Goal: Information Seeking & Learning: Compare options

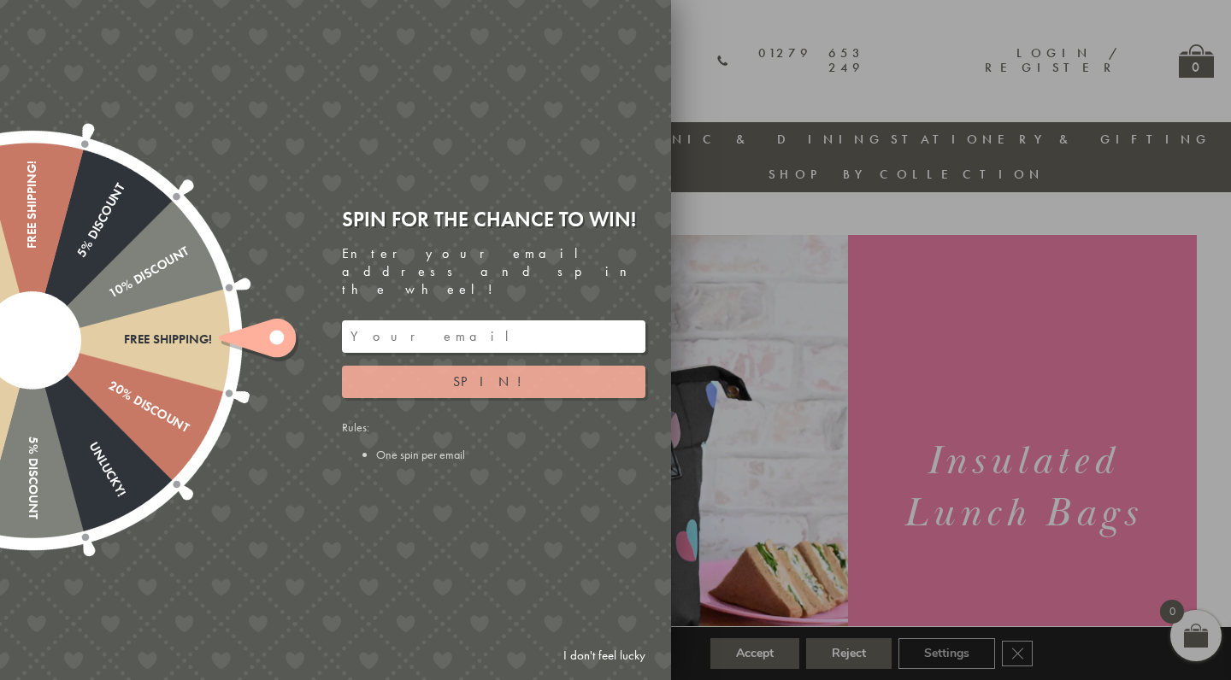
click at [569, 366] on button "Spin!" at bounding box center [493, 382] width 303 height 32
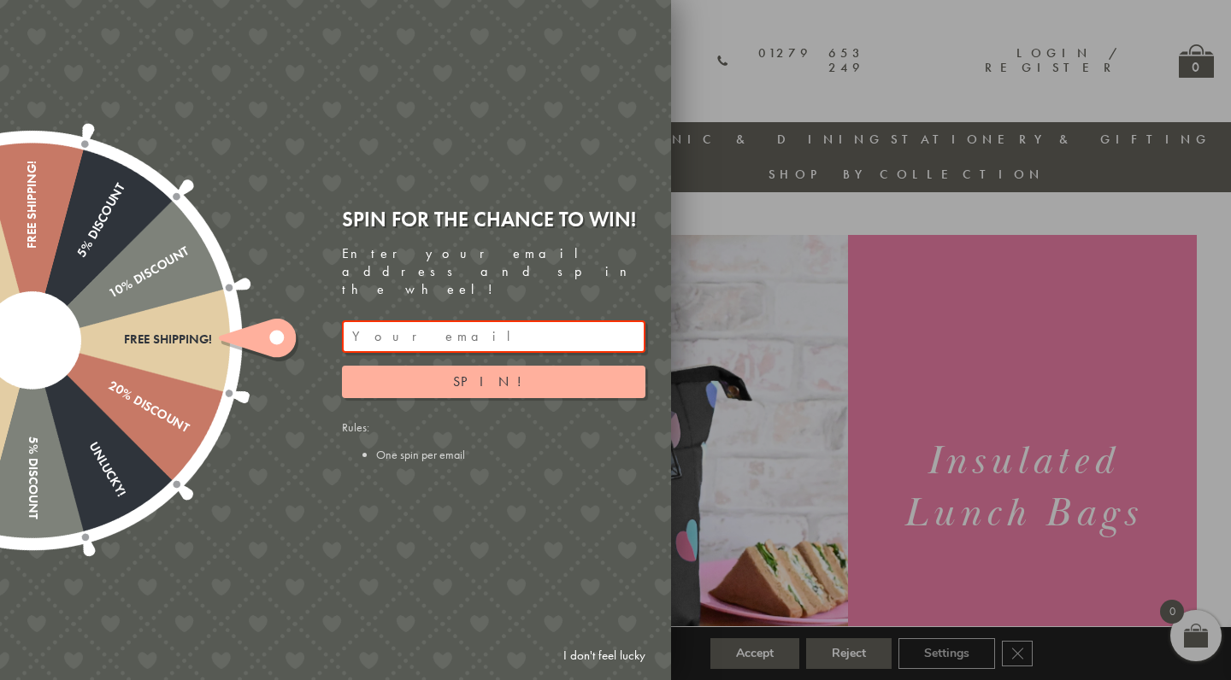
click at [544, 321] on input "email" at bounding box center [493, 337] width 303 height 32
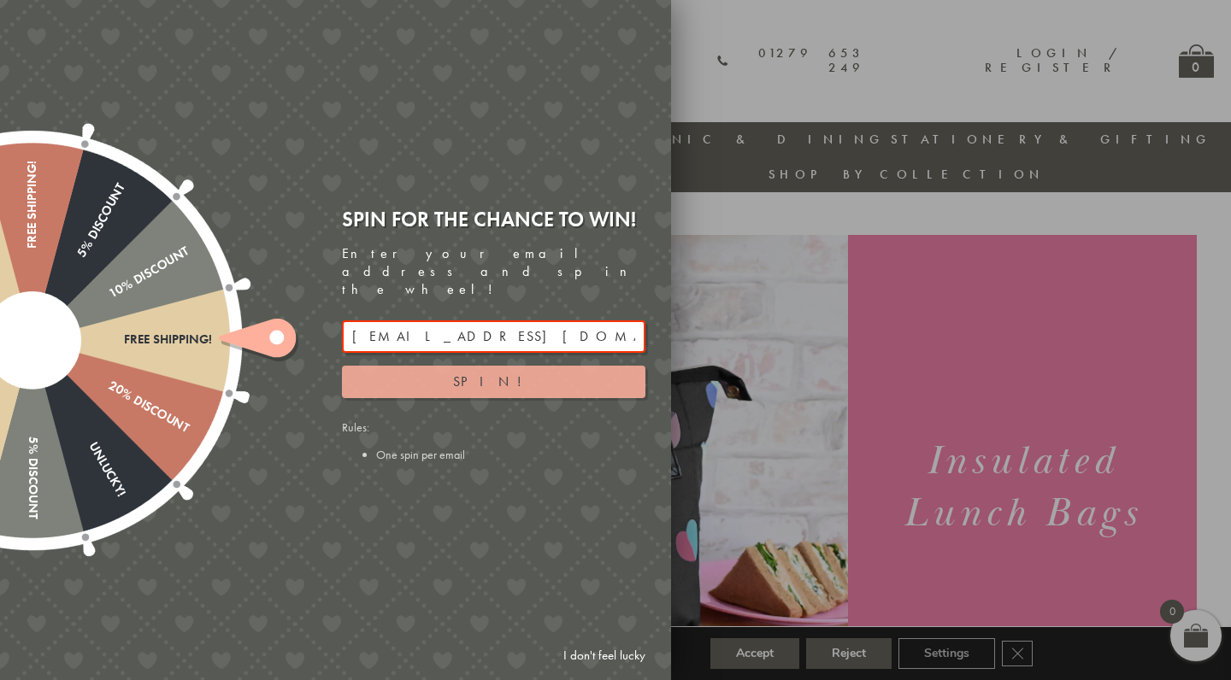
click at [497, 373] on span "Spin!" at bounding box center [493, 382] width 81 height 18
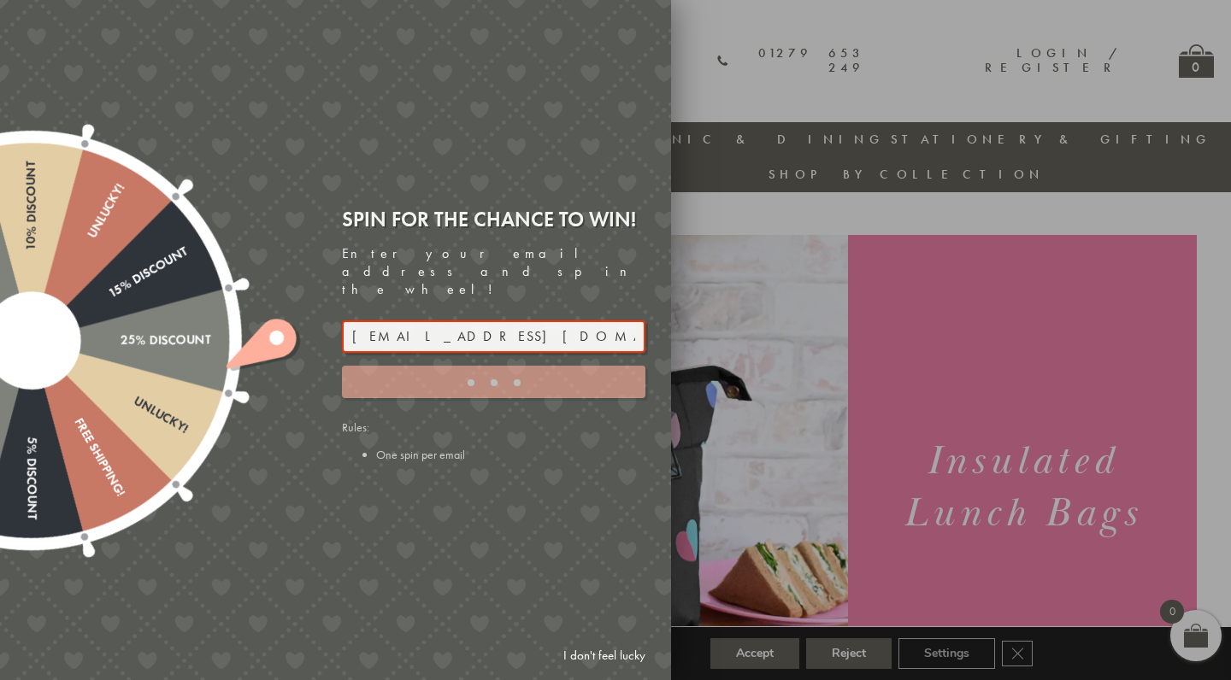
type input "3KEPDERC"
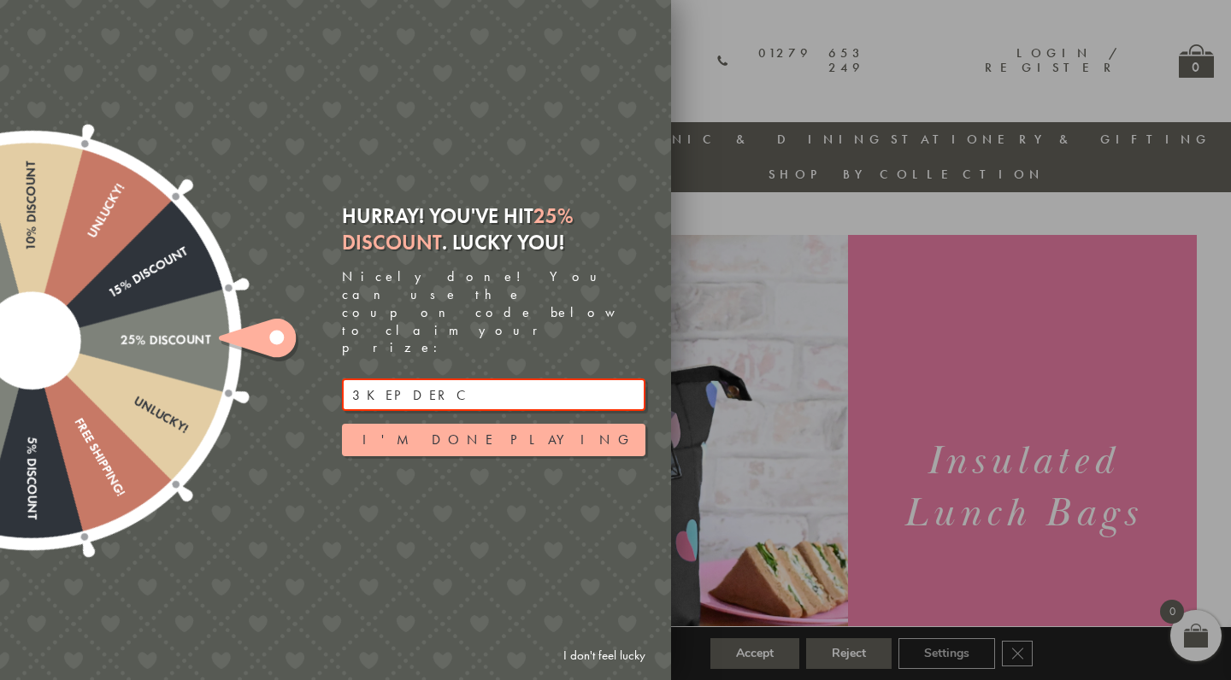
click at [381, 379] on input "3KEPDERC" at bounding box center [493, 395] width 303 height 32
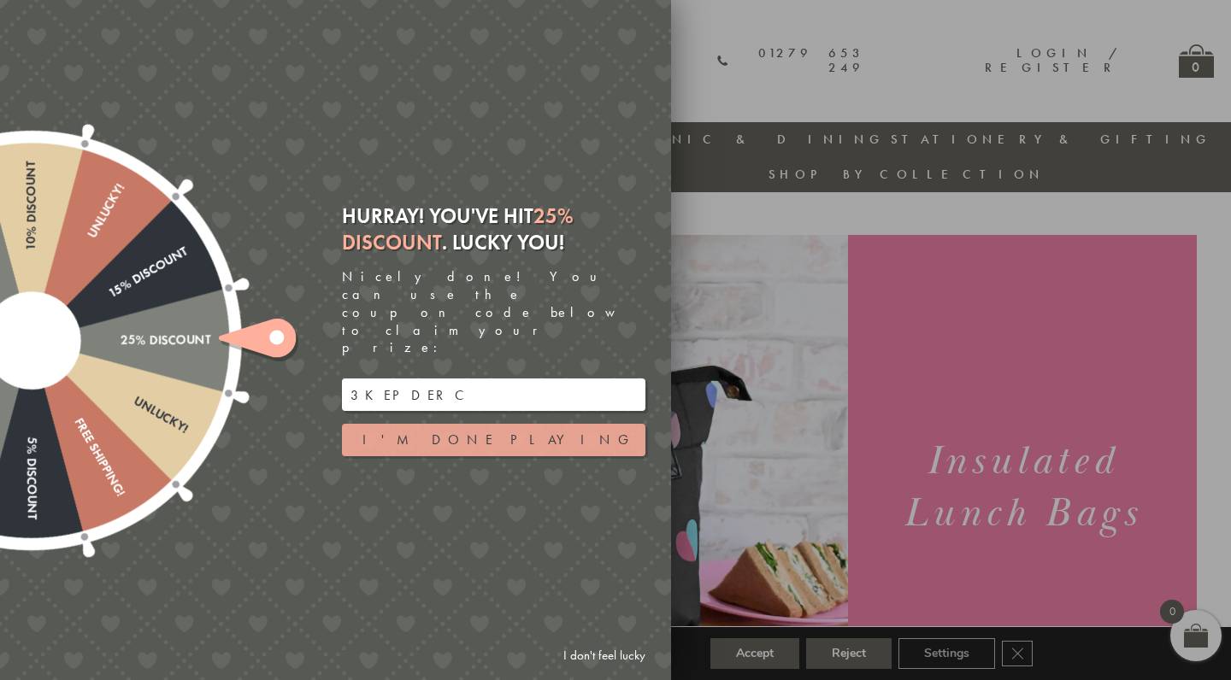
click at [477, 424] on button "I'm done playing" at bounding box center [493, 440] width 303 height 32
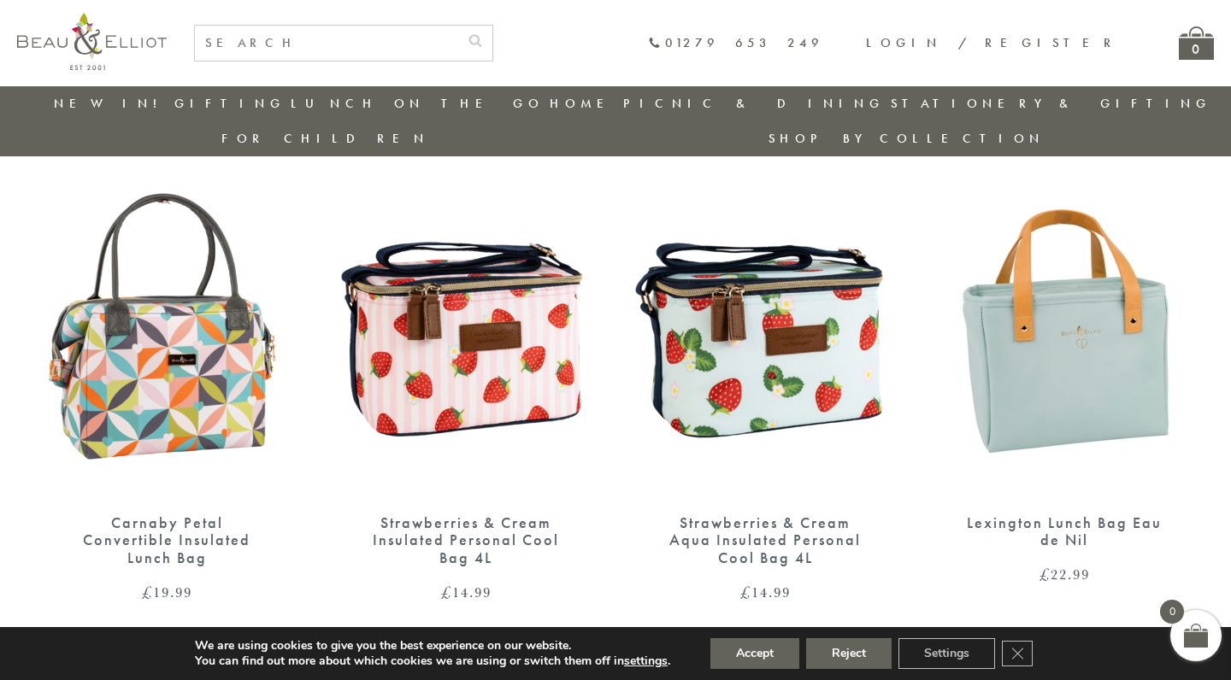
scroll to position [1086, 0]
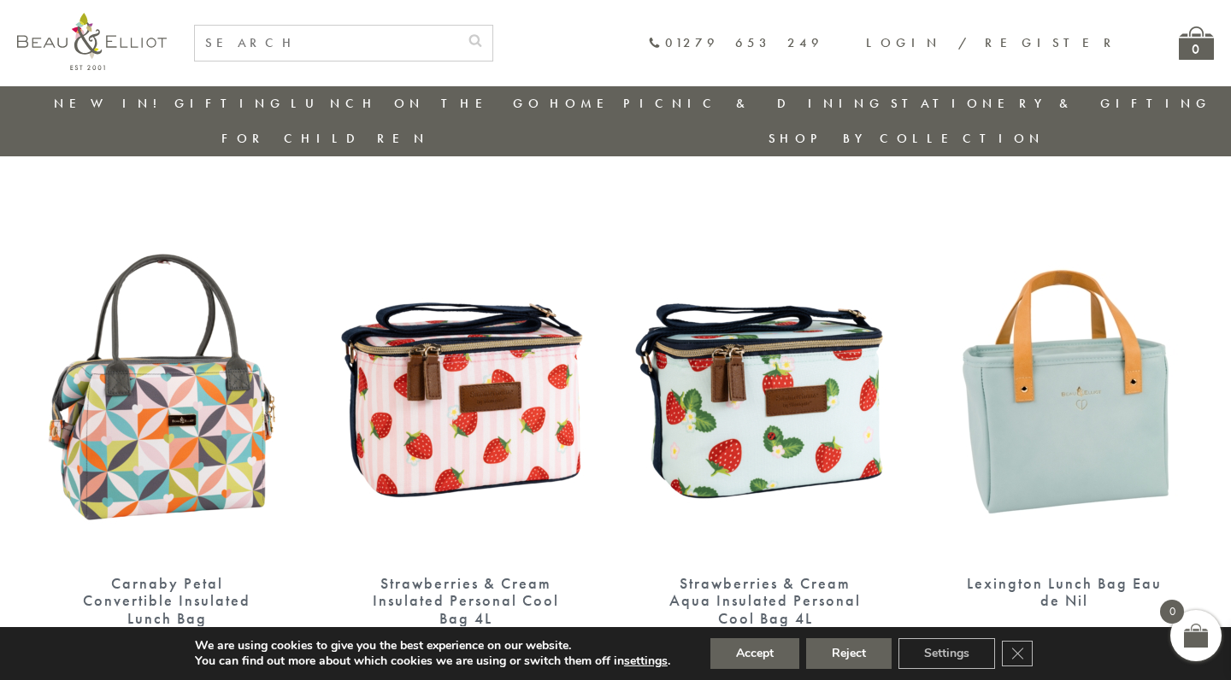
click at [517, 575] on div "Strawberries & Cream Insulated Personal Cool Bag 4L" at bounding box center [465, 601] width 205 height 53
click at [744, 575] on div "Strawberries & Cream Aqua Insulated Personal Cool Bag 4L" at bounding box center [764, 601] width 205 height 53
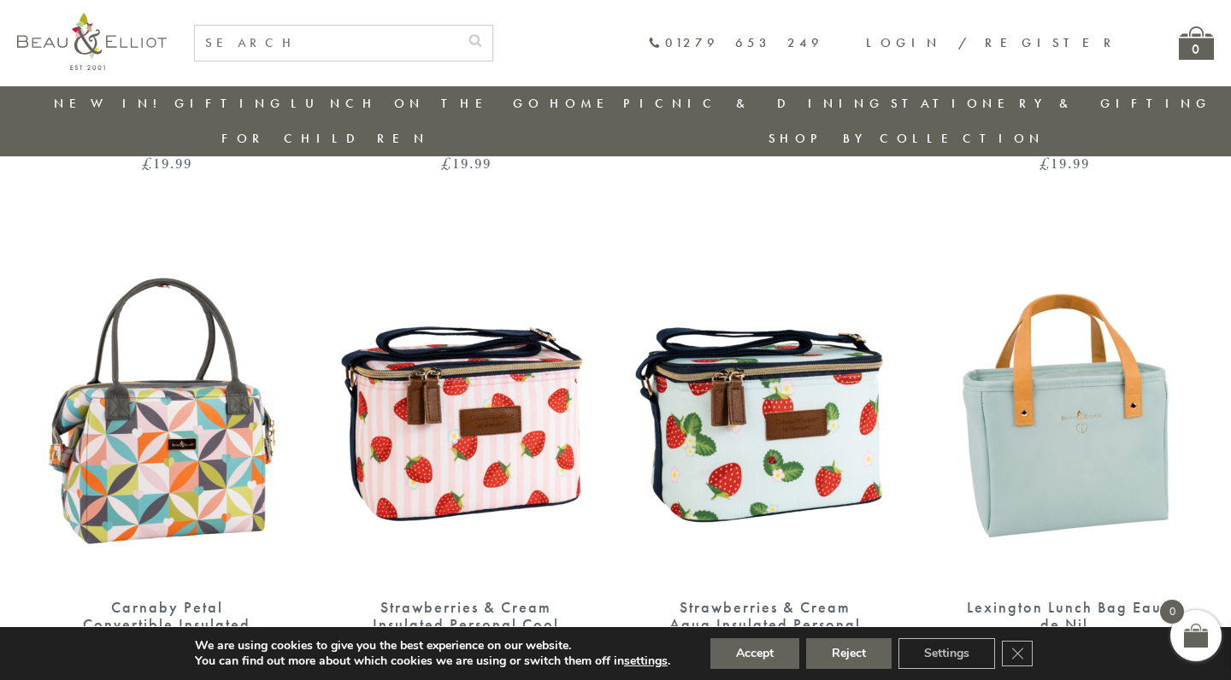
scroll to position [1153, 0]
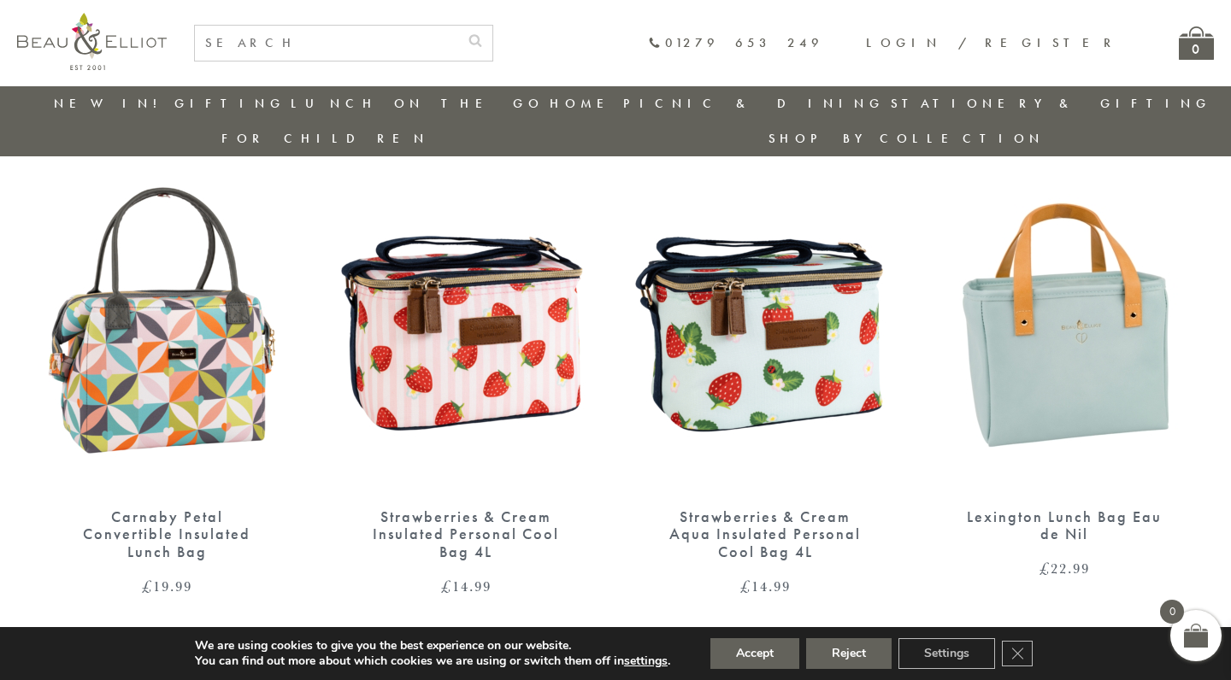
click at [1056, 415] on img at bounding box center [1064, 321] width 265 height 342
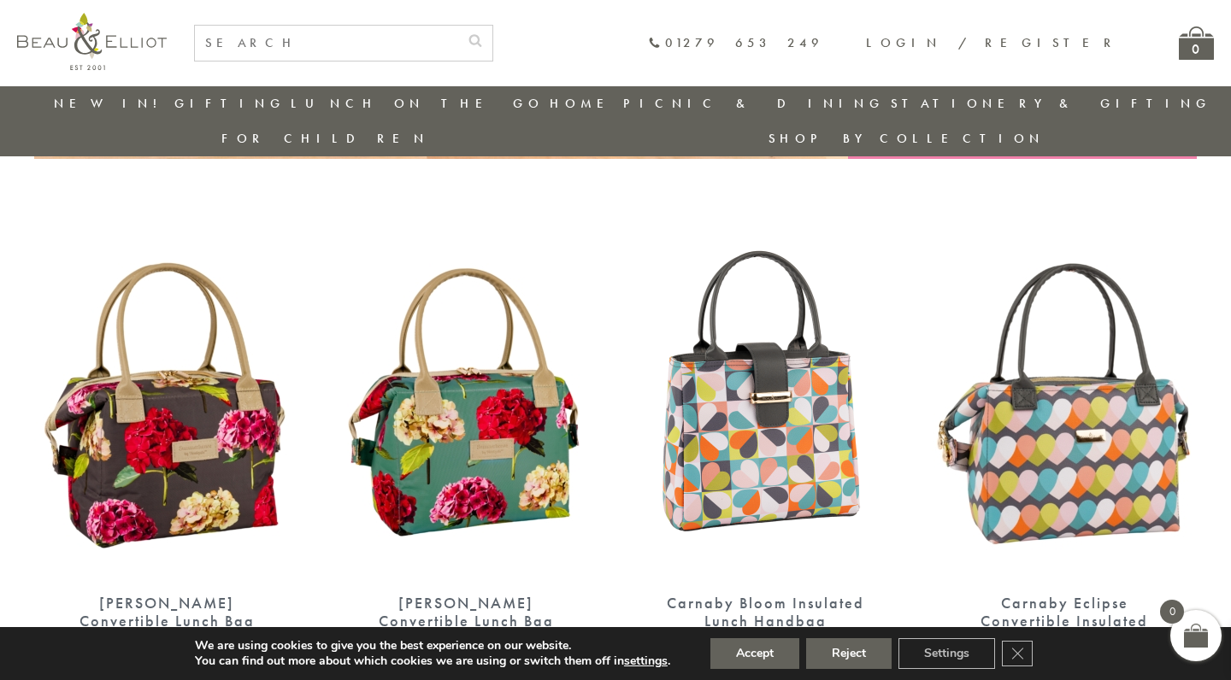
scroll to position [561, 0]
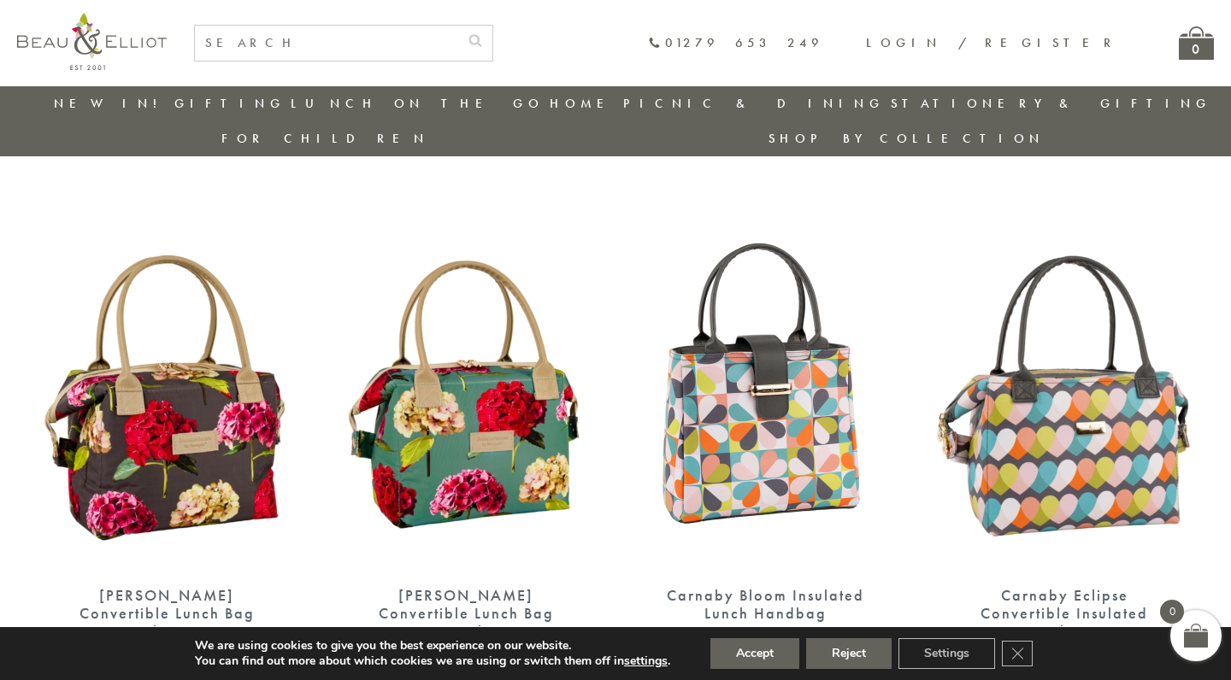
click at [461, 409] on img at bounding box center [465, 399] width 265 height 342
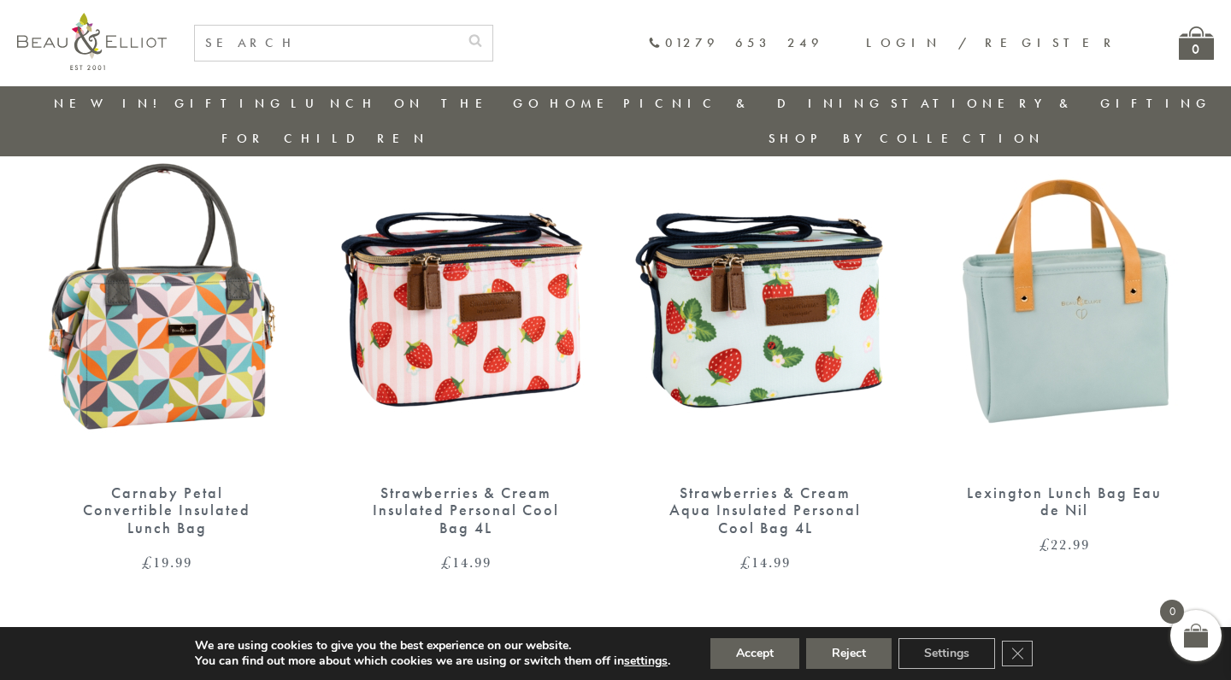
scroll to position [1198, 0]
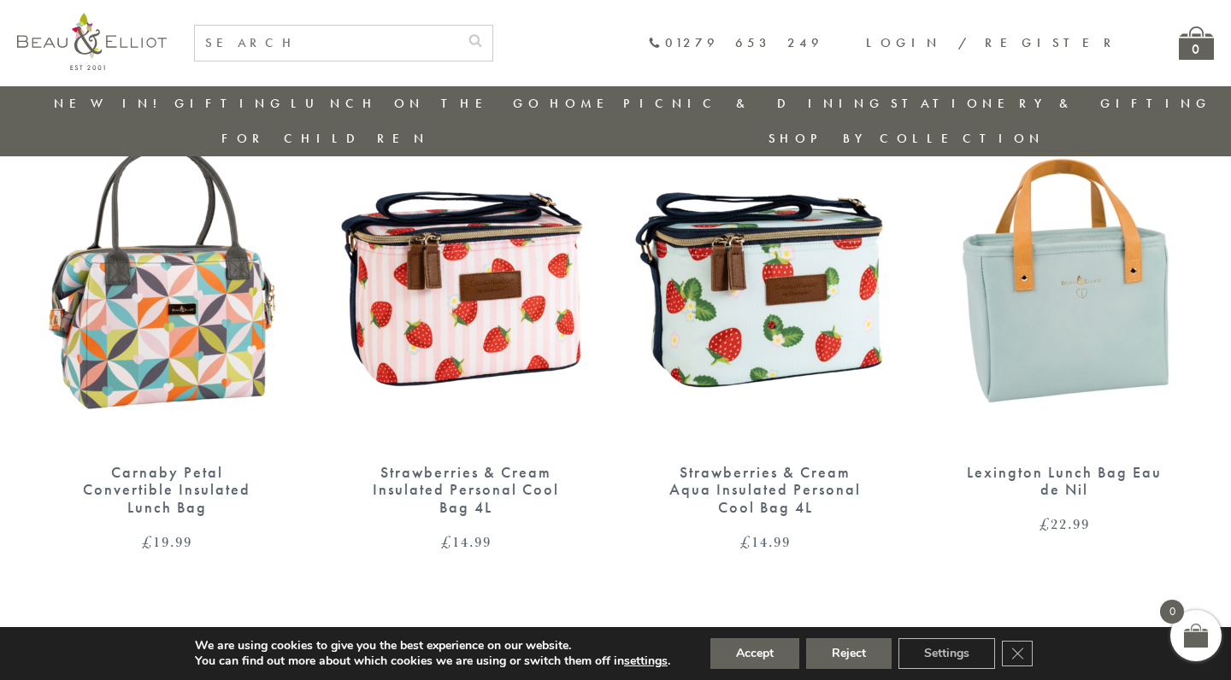
click at [1094, 312] on img at bounding box center [1064, 276] width 265 height 342
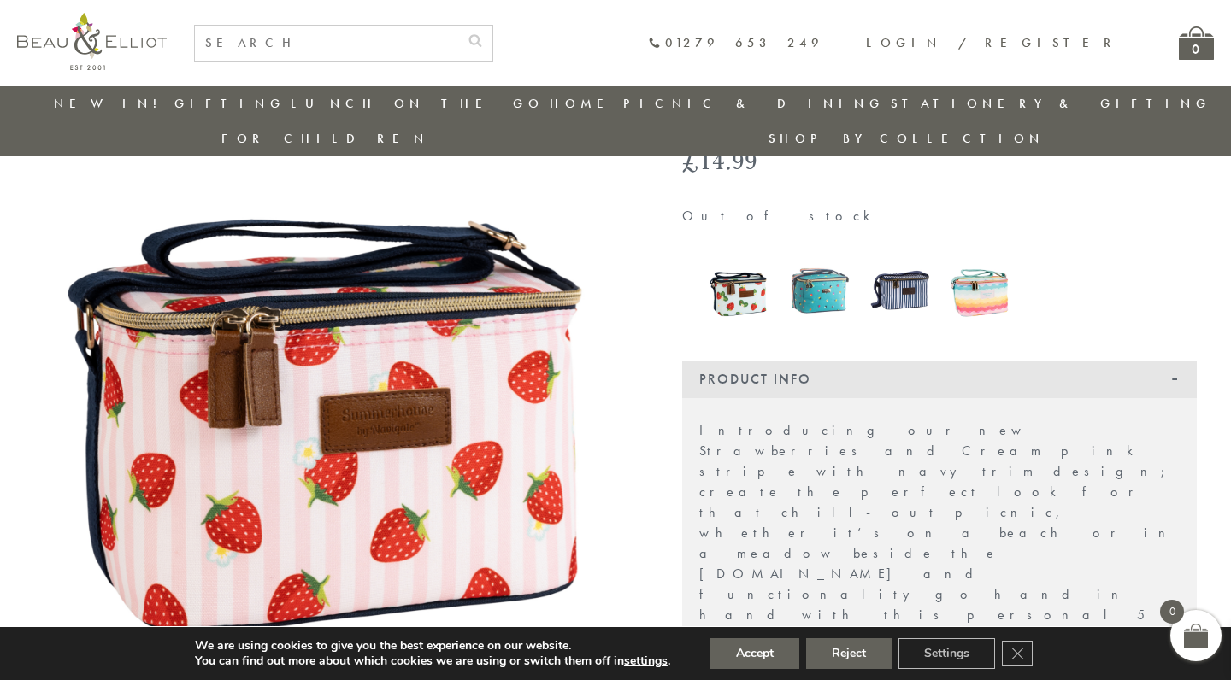
scroll to position [174, 0]
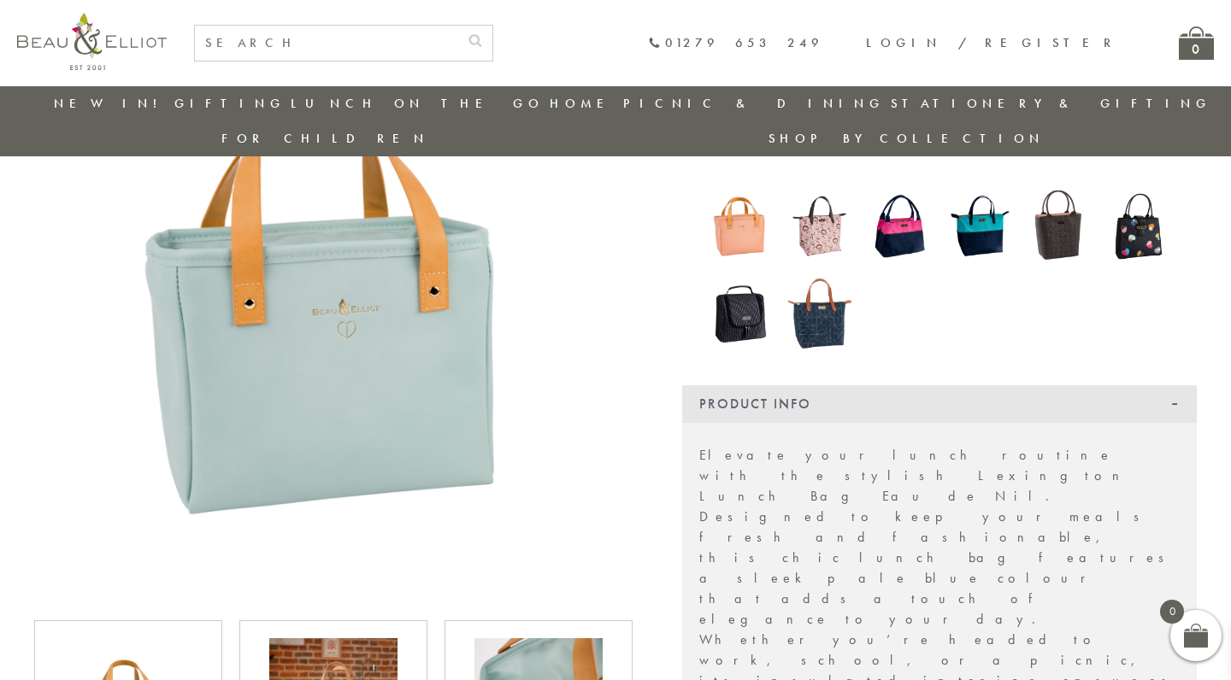
scroll to position [379, 0]
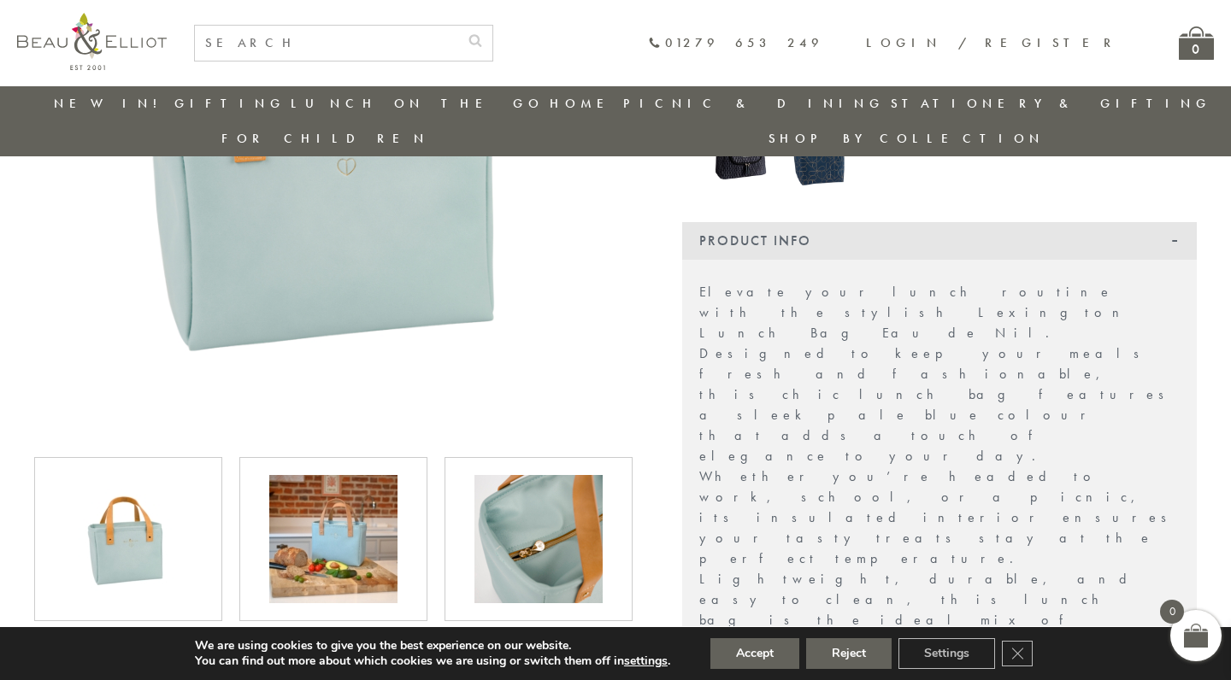
click at [333, 481] on img at bounding box center [333, 539] width 128 height 128
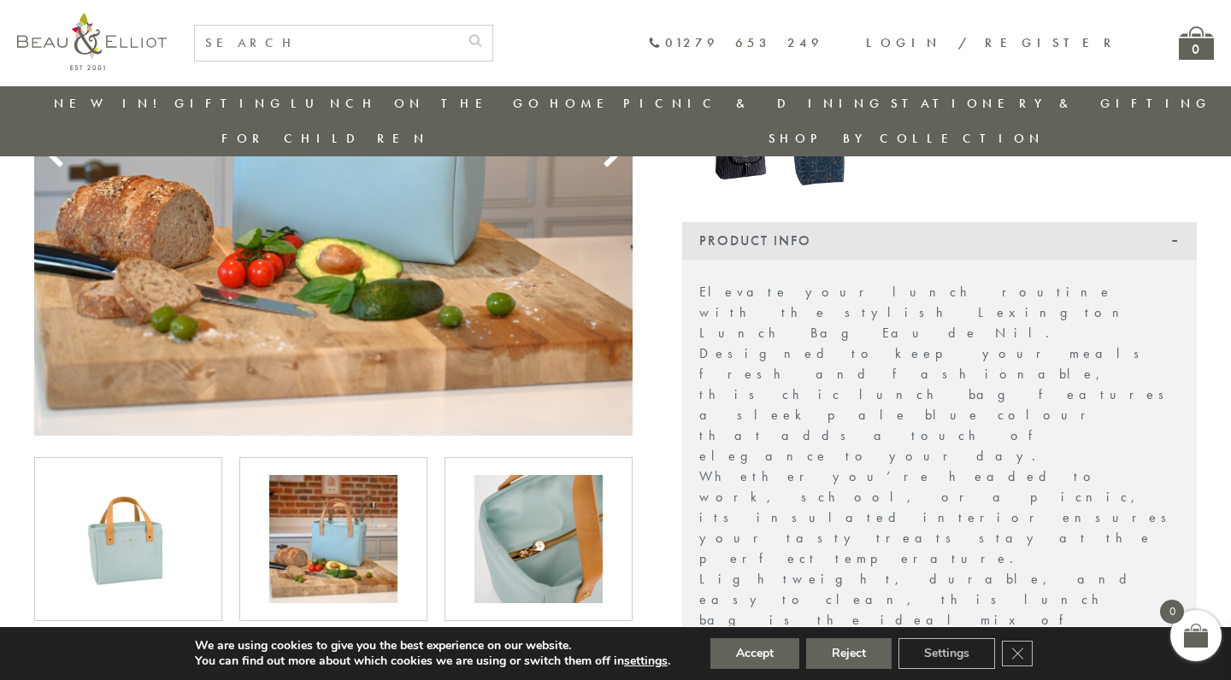
click at [532, 499] on img at bounding box center [538, 539] width 128 height 128
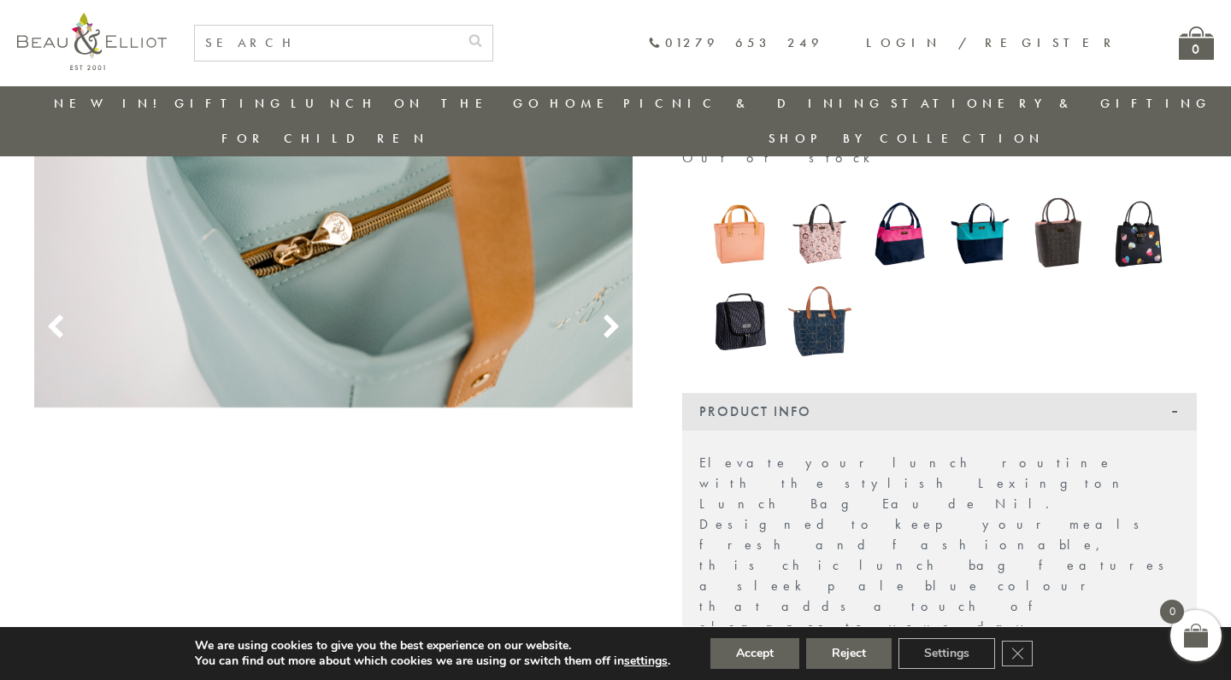
scroll to position [89, 0]
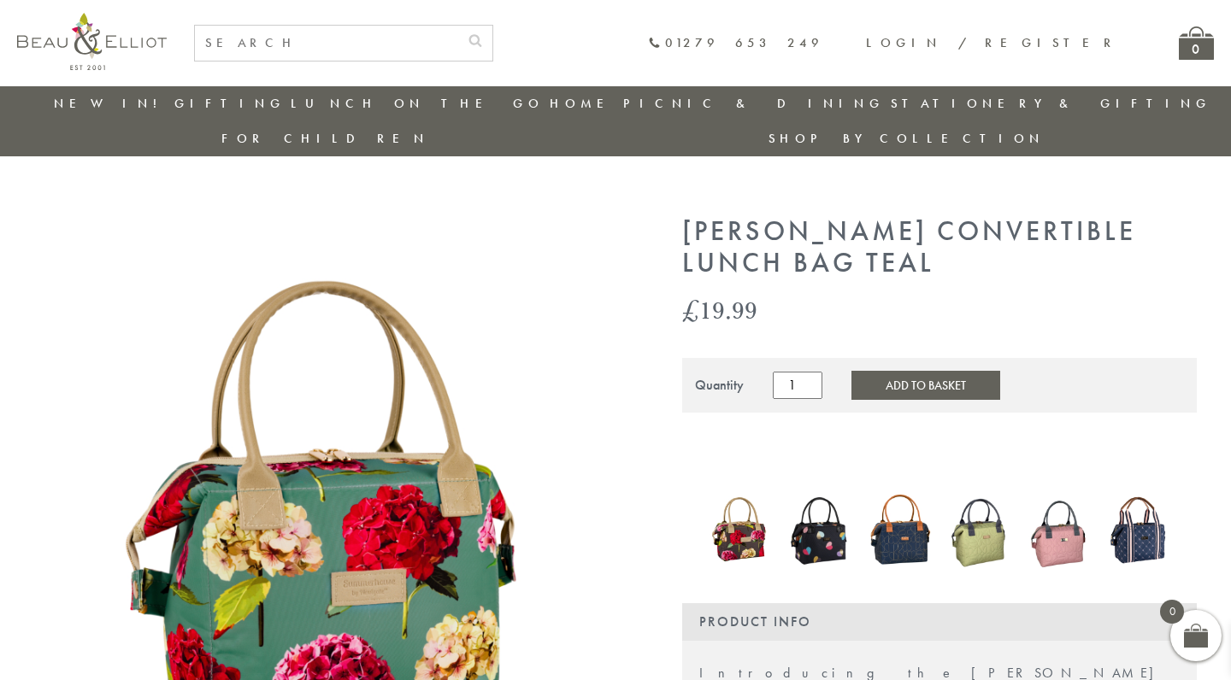
scroll to position [61, 0]
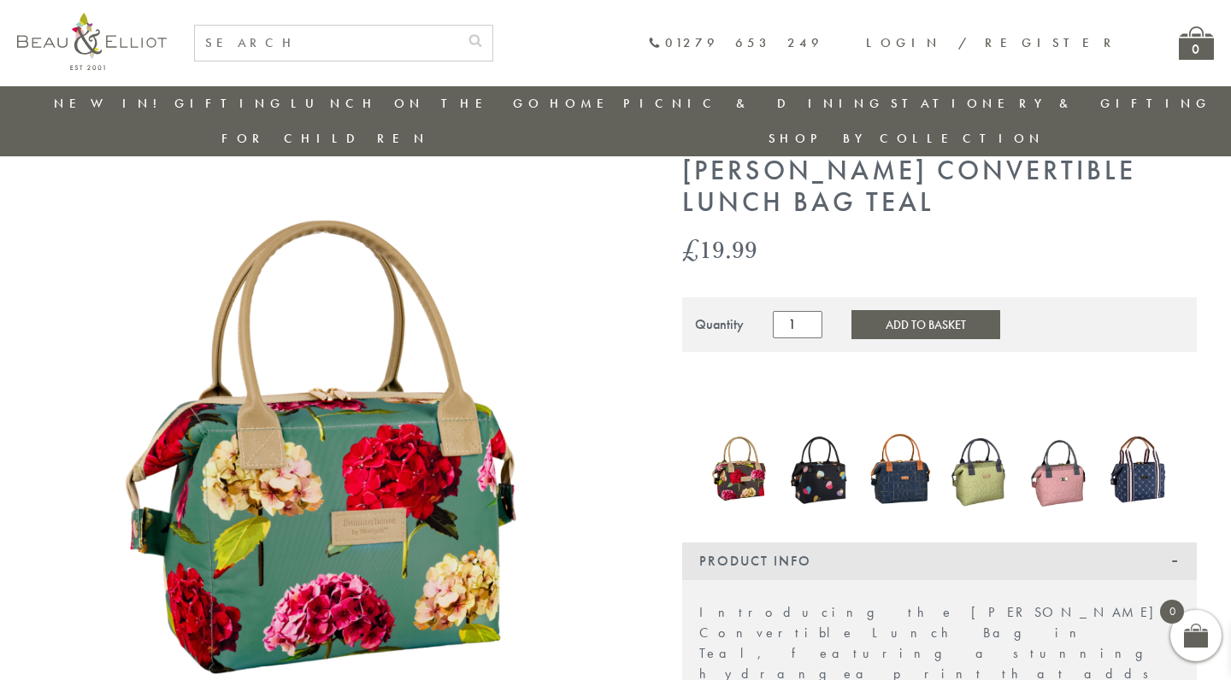
click at [995, 450] on img at bounding box center [979, 469] width 63 height 87
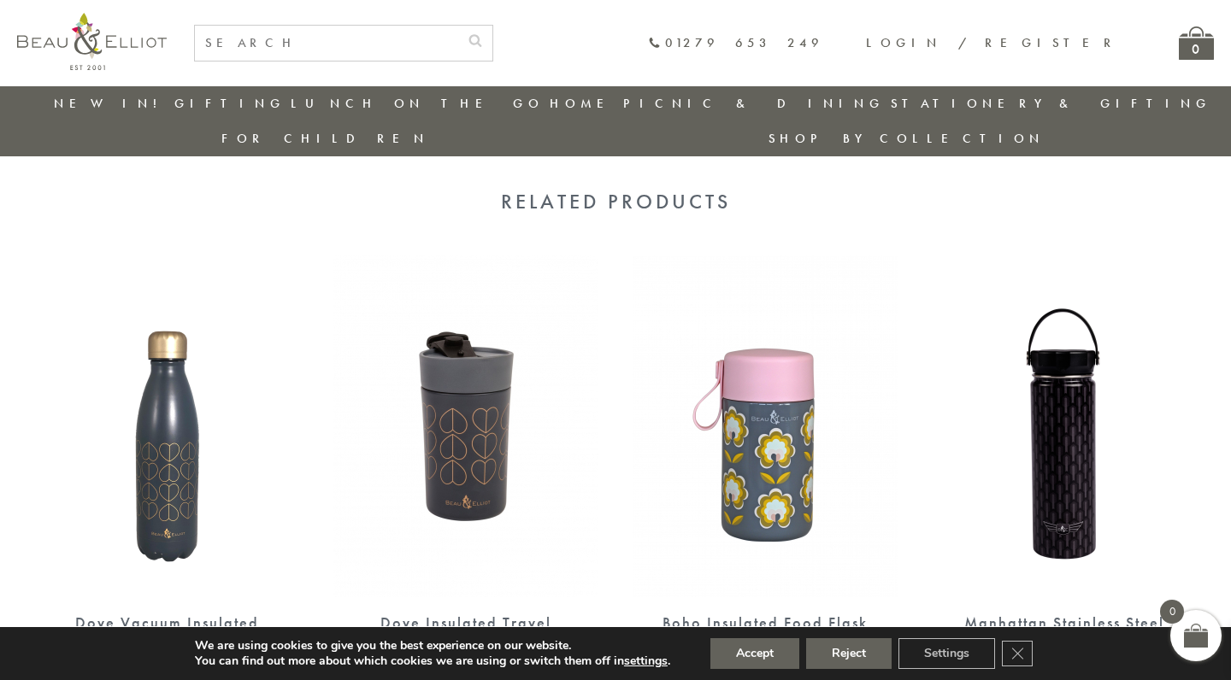
scroll to position [1286, 0]
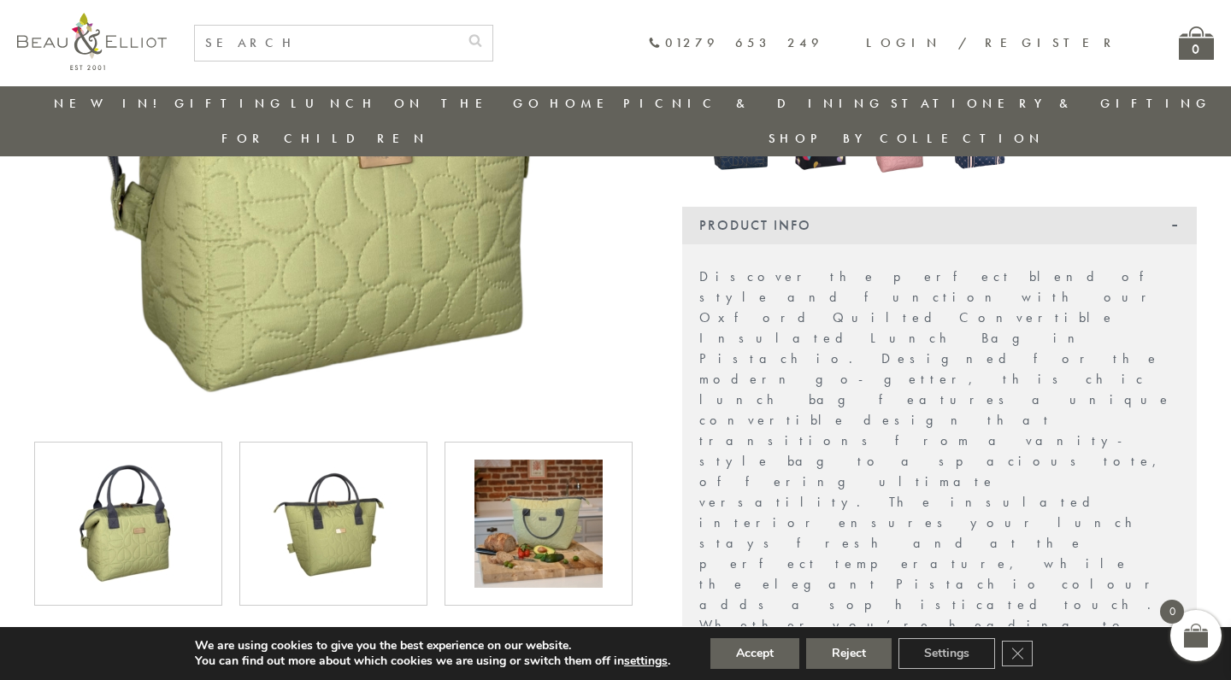
scroll to position [412, 0]
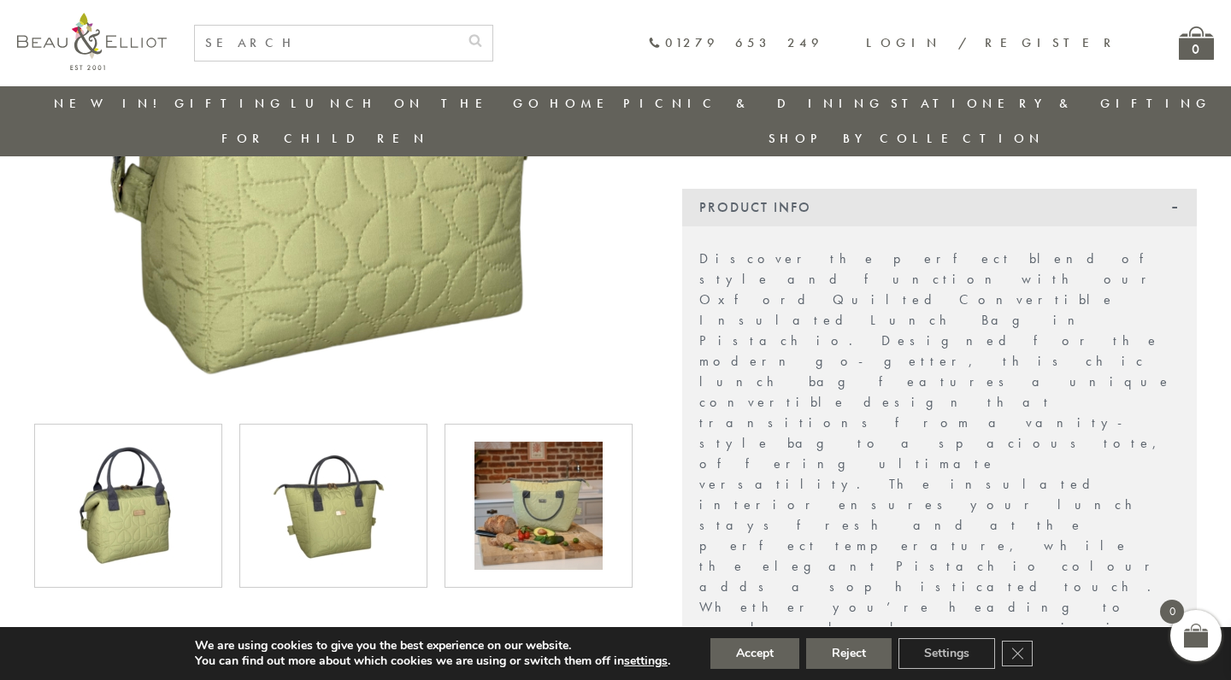
click at [530, 452] on img at bounding box center [538, 506] width 128 height 128
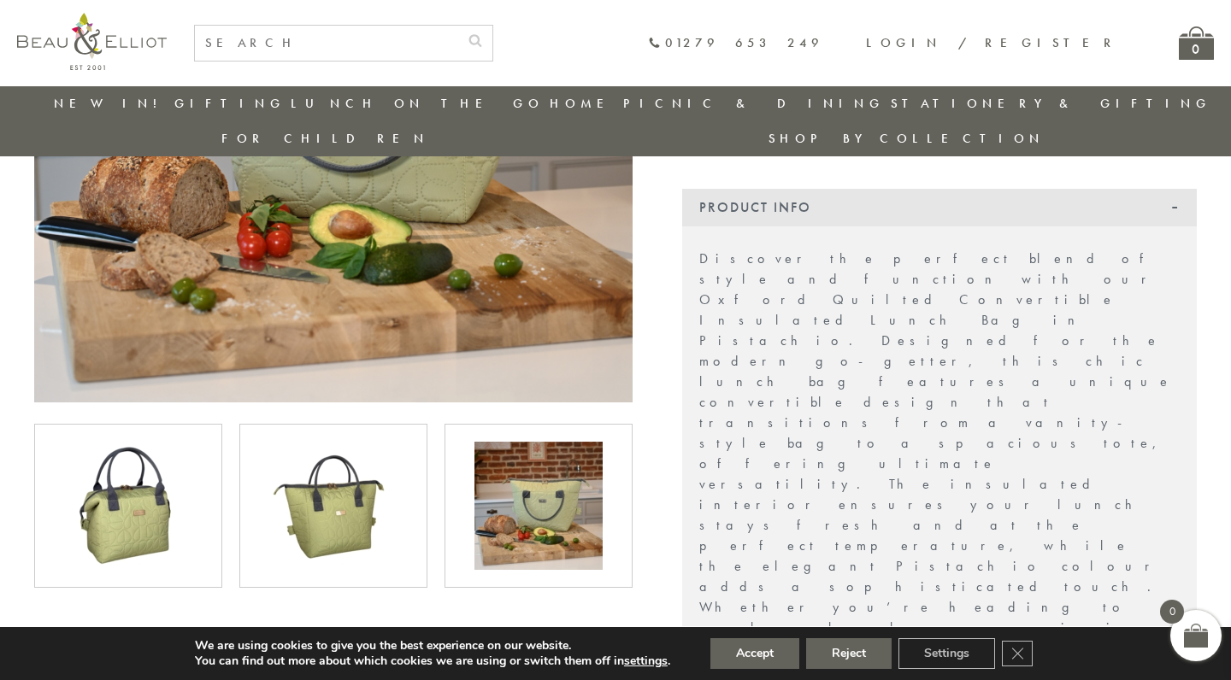
click at [387, 482] on img at bounding box center [333, 506] width 128 height 128
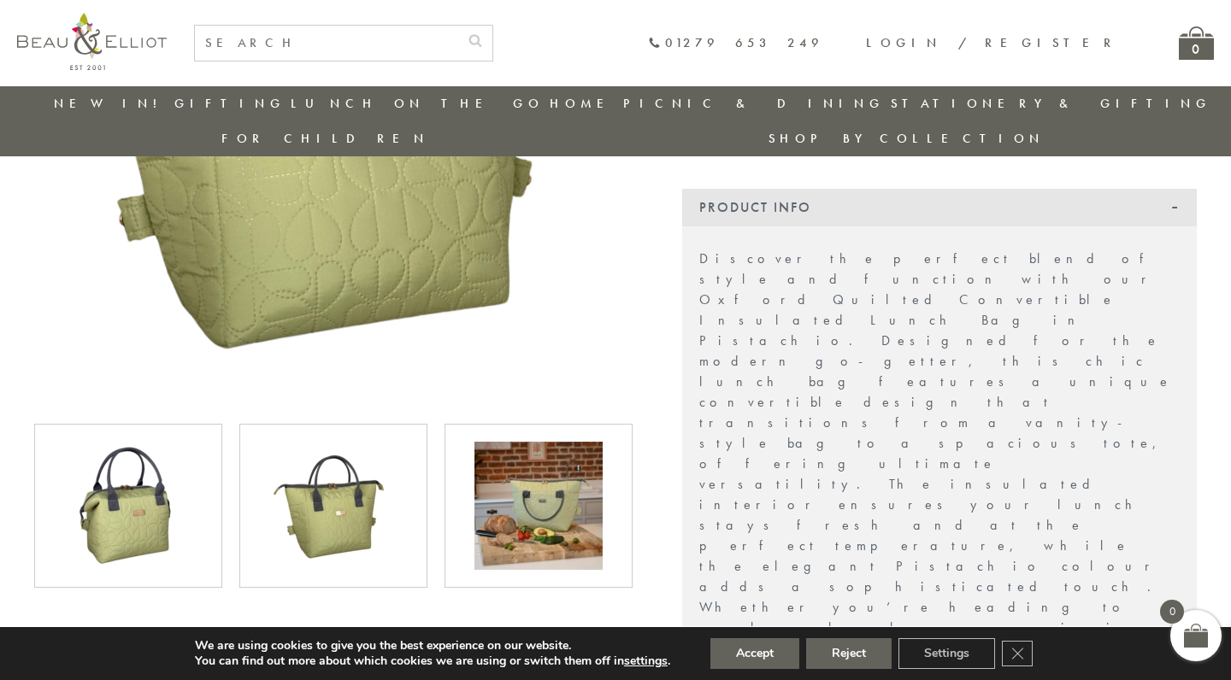
click at [173, 491] on img at bounding box center [128, 506] width 128 height 128
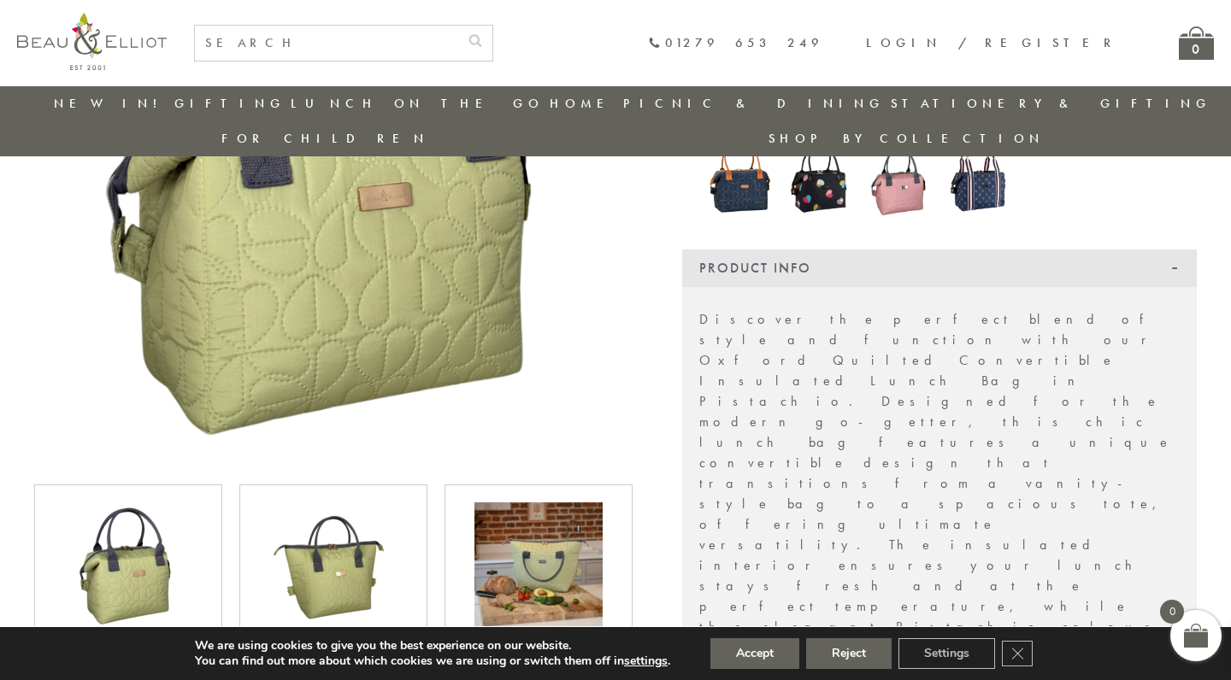
scroll to position [434, 0]
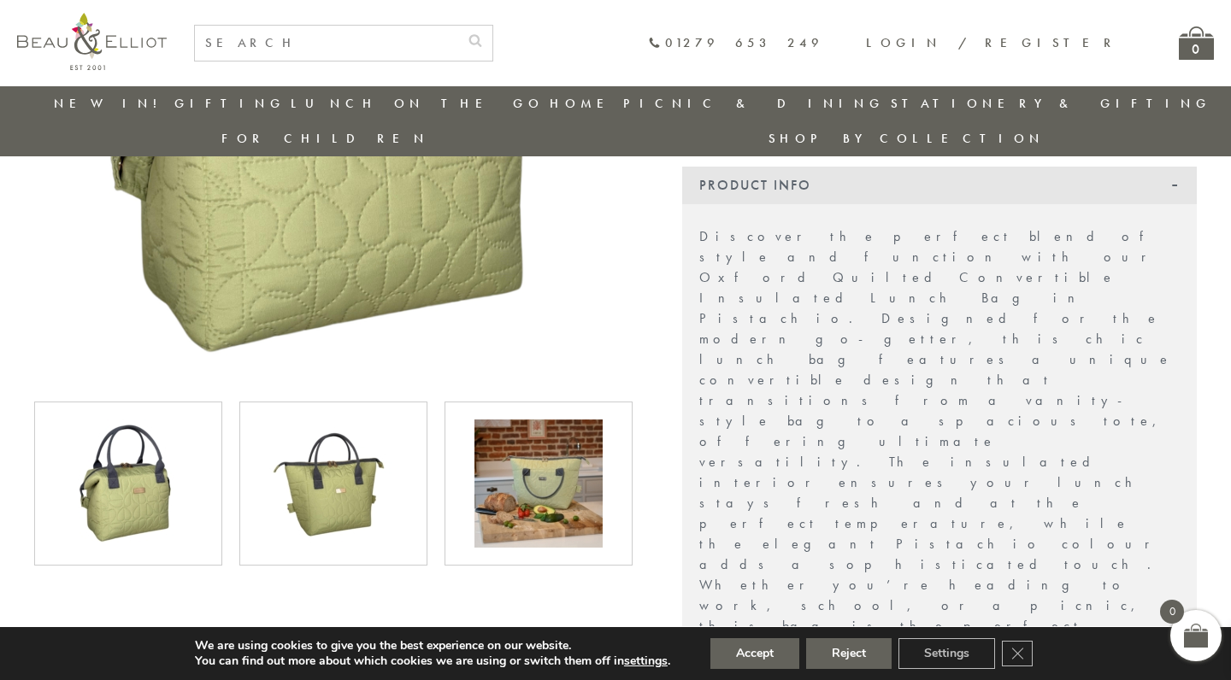
click at [300, 498] on img at bounding box center [333, 484] width 128 height 128
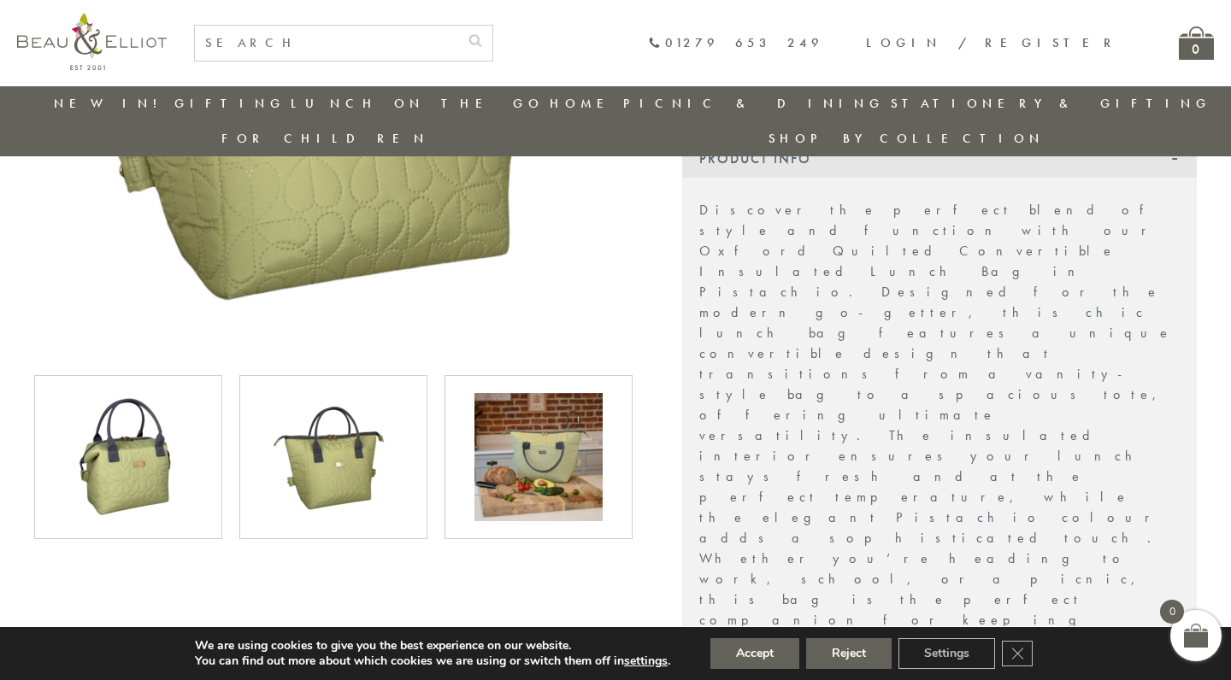
scroll to position [504, 0]
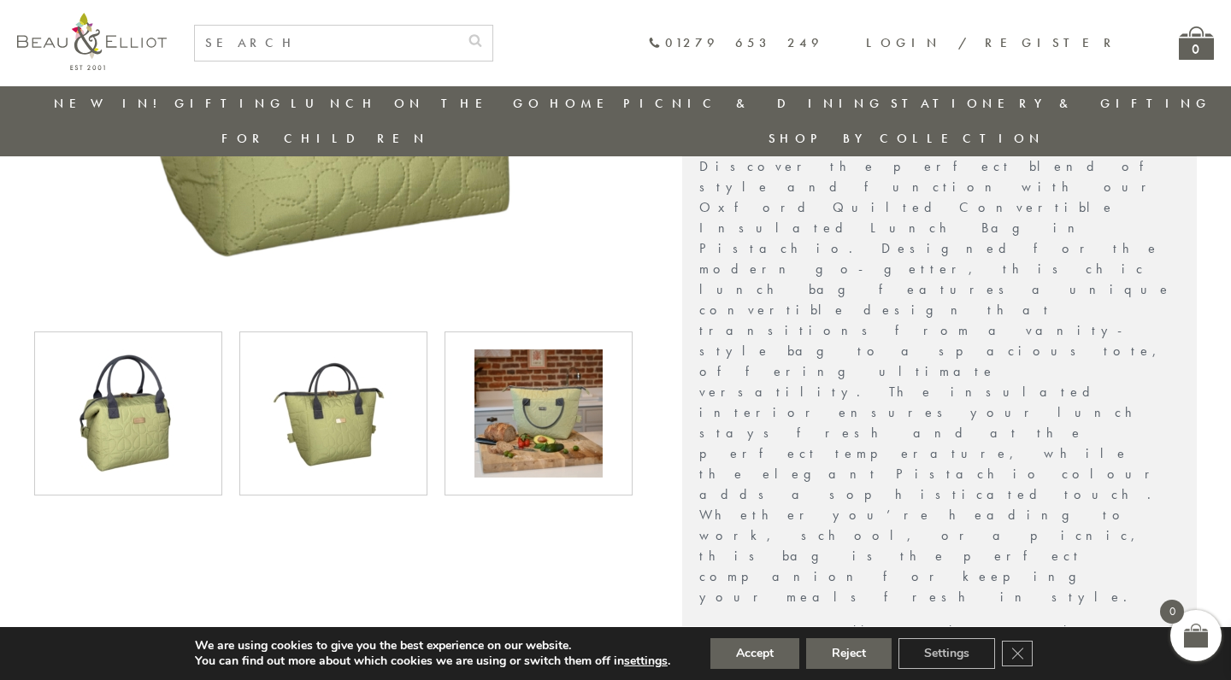
click at [490, 382] on img at bounding box center [538, 414] width 128 height 128
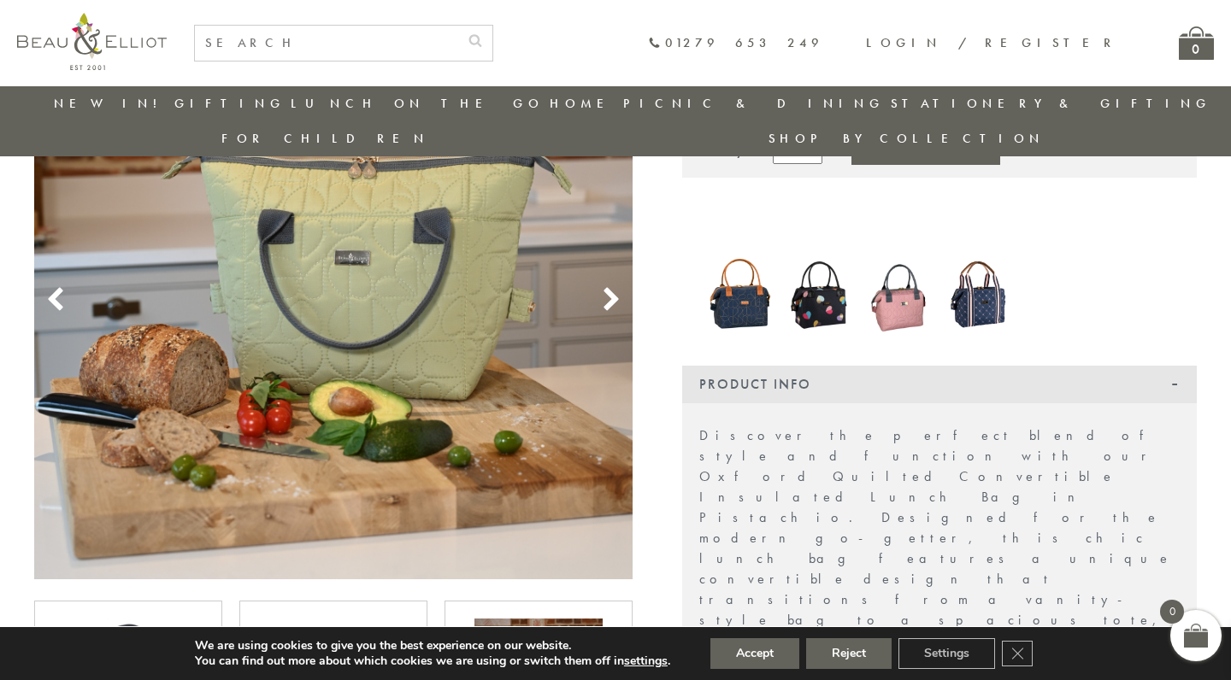
scroll to position [120, 0]
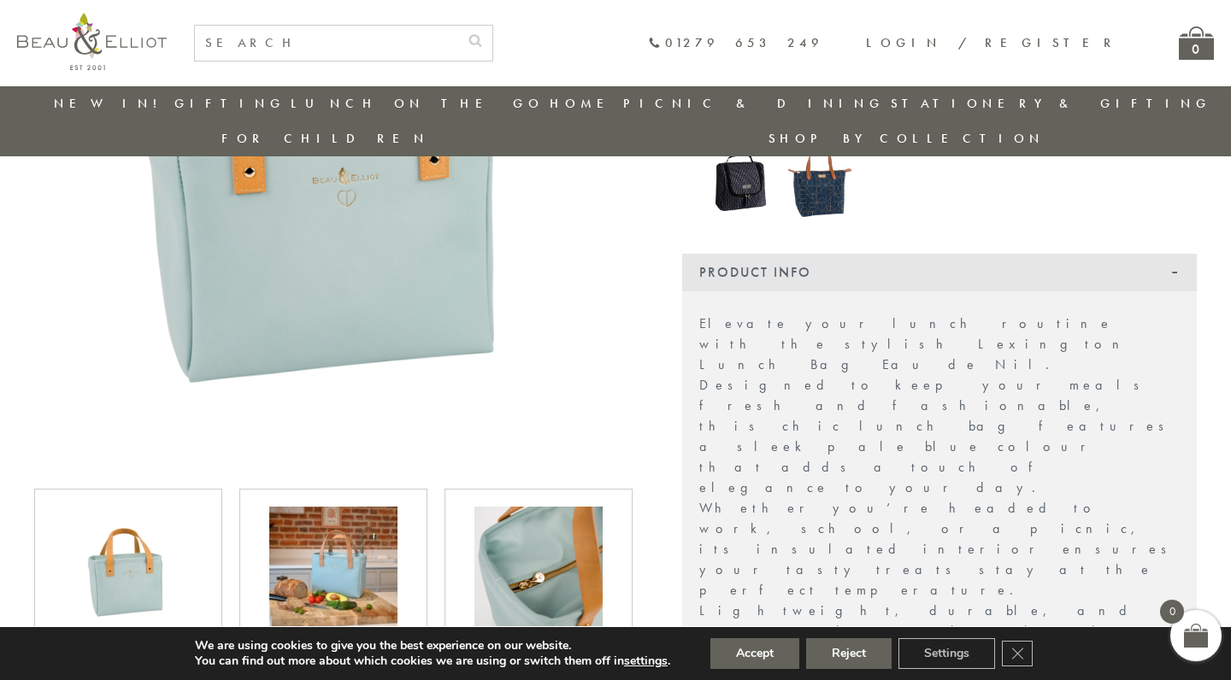
scroll to position [374, 0]
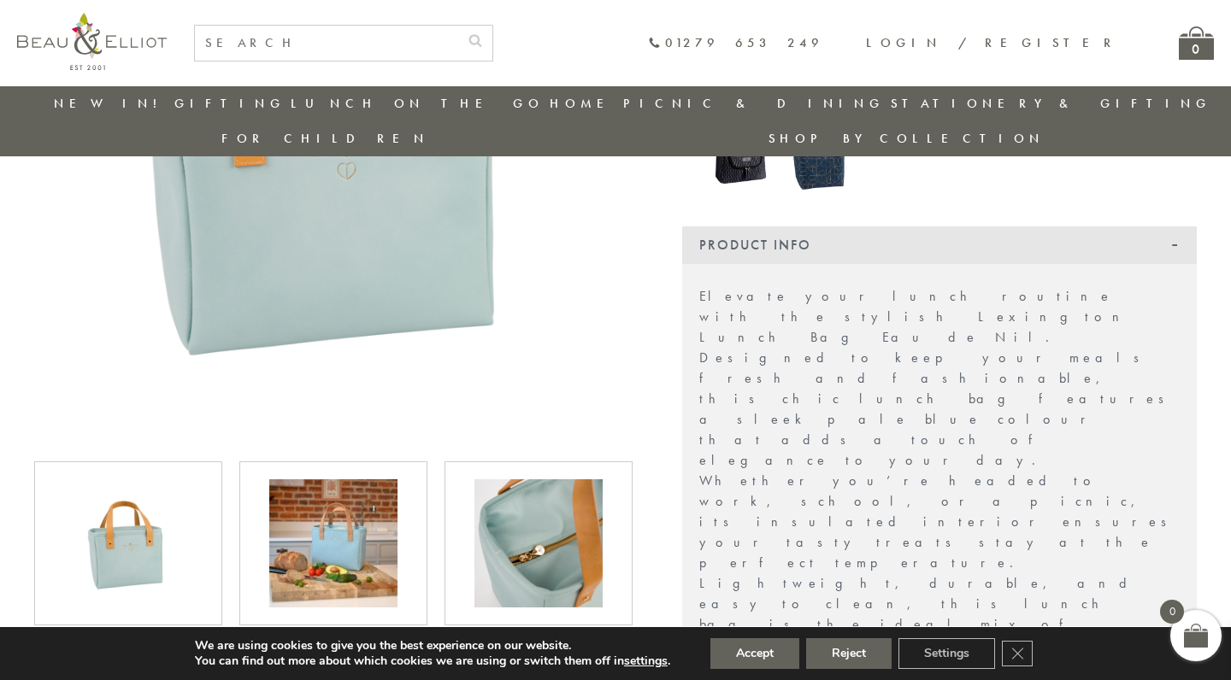
click at [531, 533] on img at bounding box center [538, 544] width 128 height 128
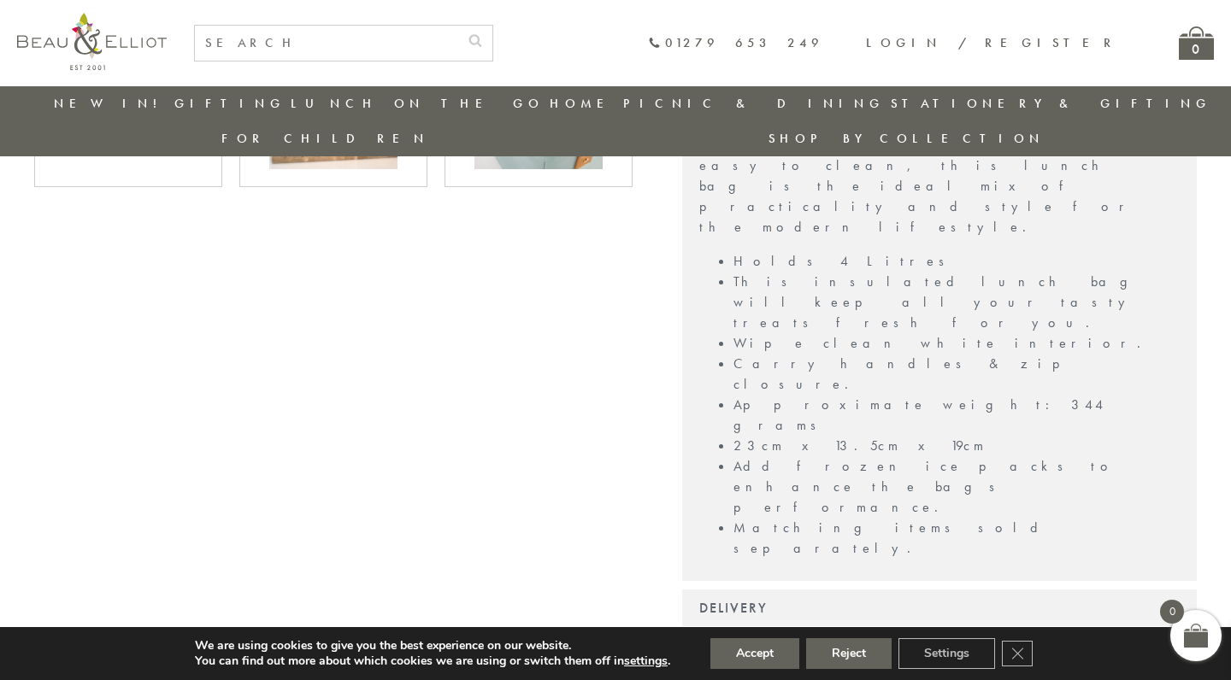
scroll to position [711, 0]
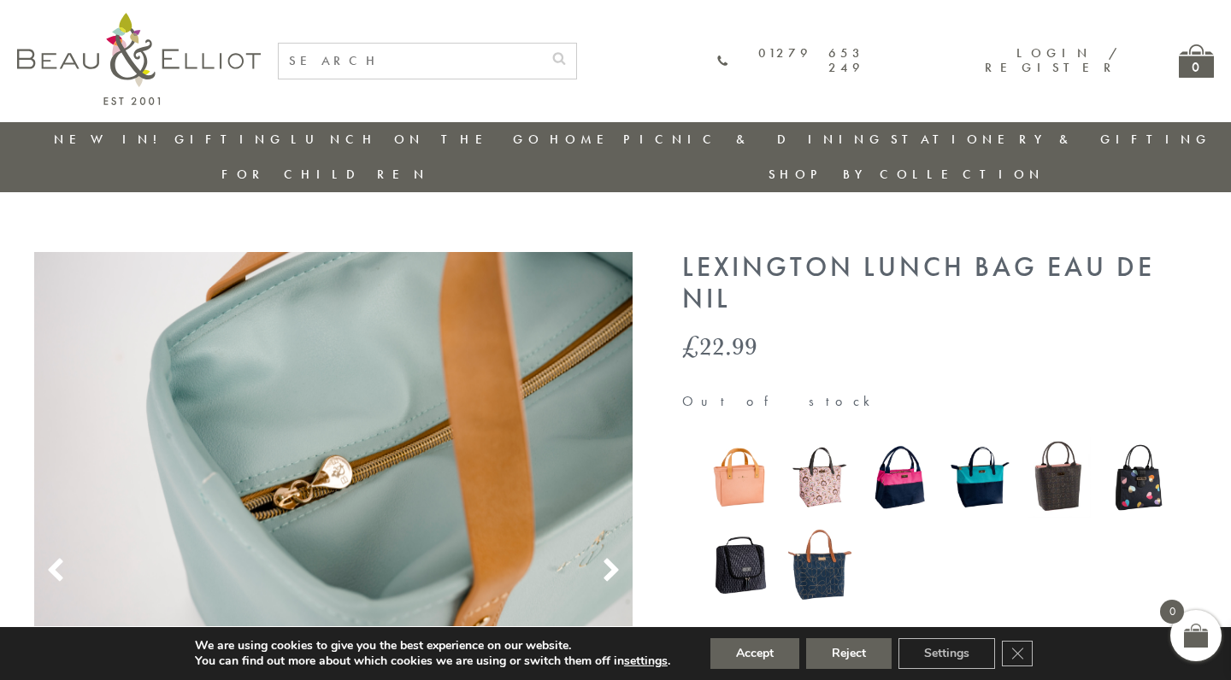
scroll to position [0, 0]
click at [834, 548] on img at bounding box center [819, 565] width 63 height 84
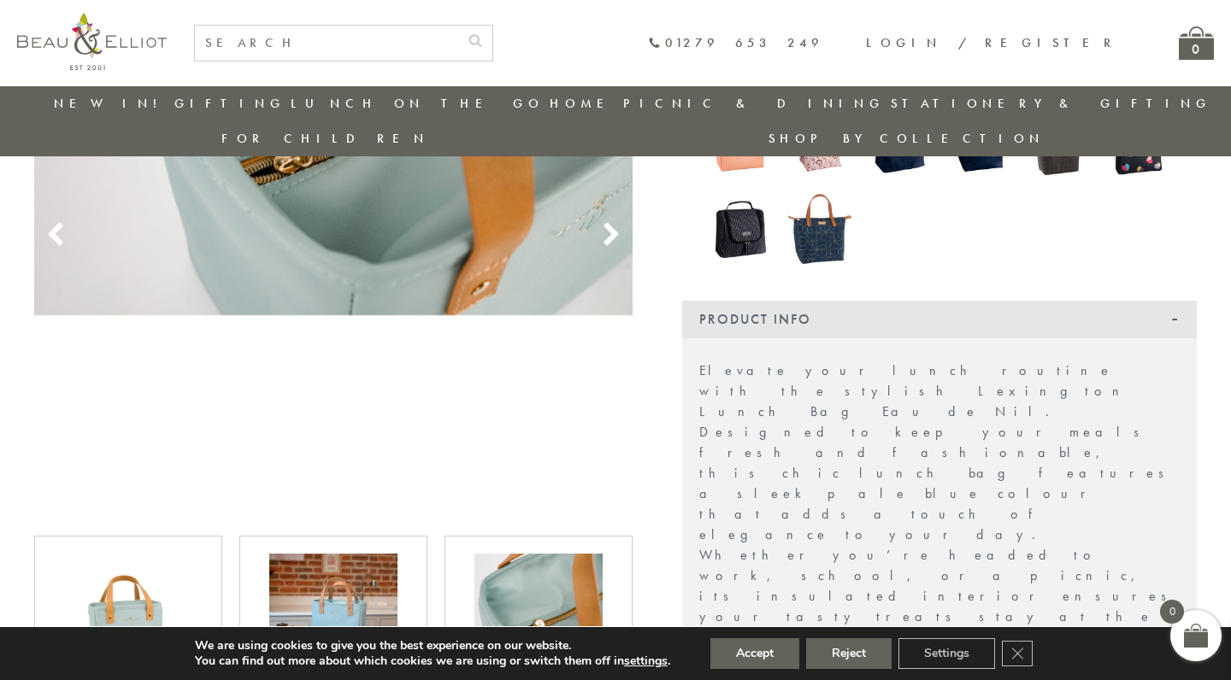
scroll to position [457, 0]
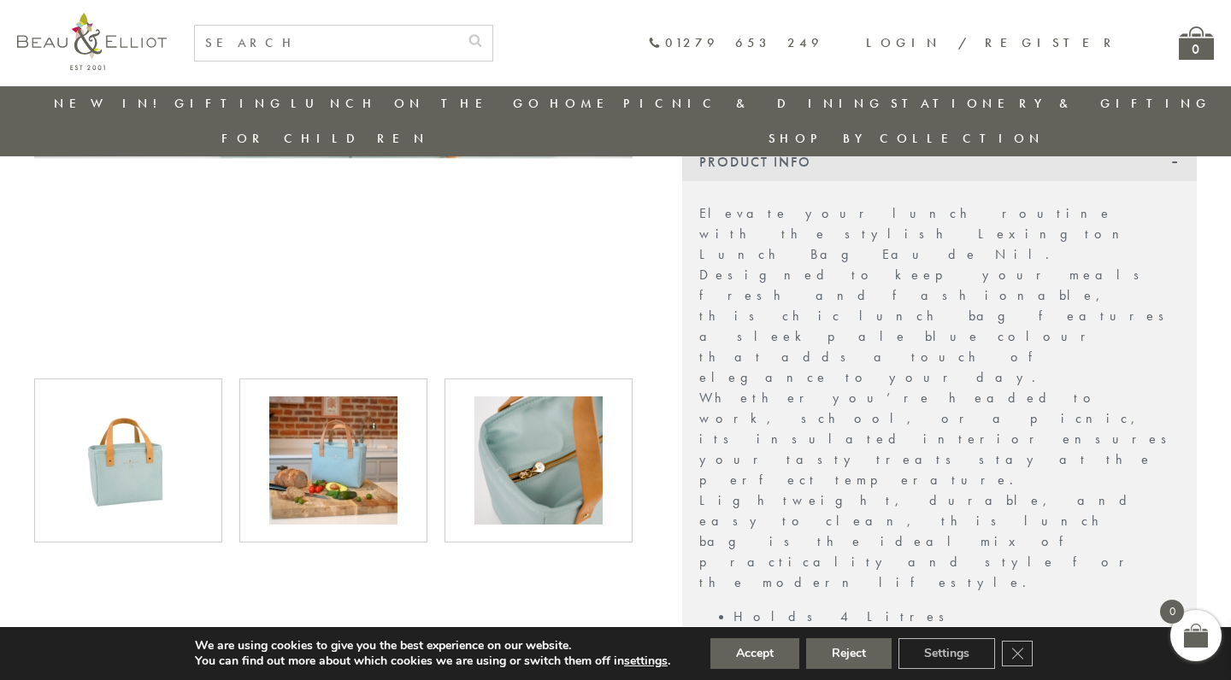
click at [203, 412] on div at bounding box center [128, 461] width 152 height 128
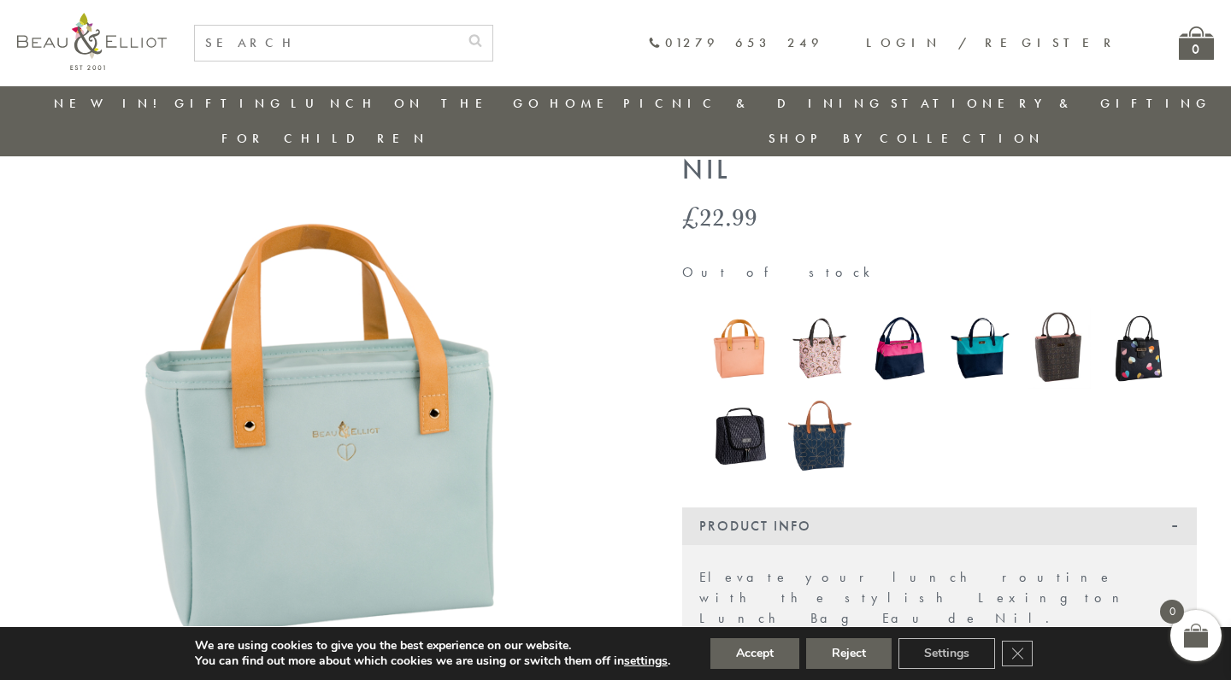
scroll to position [90, 0]
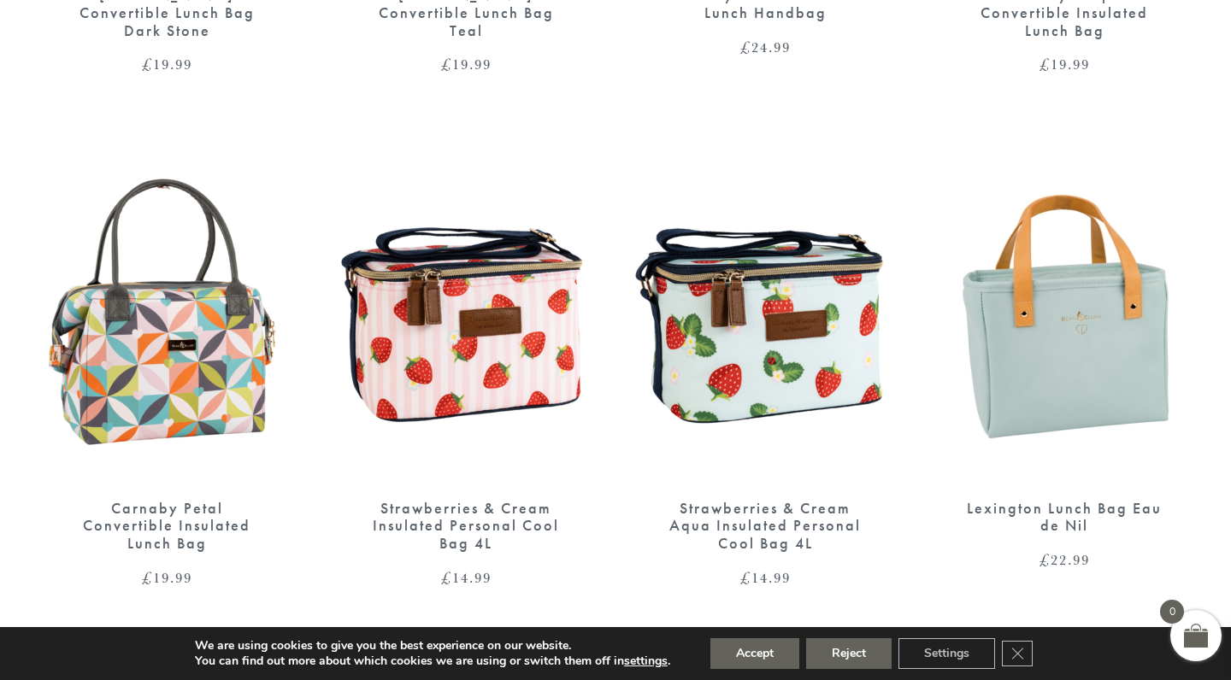
click at [731, 503] on div "Strawberries & Cream Aqua Insulated Personal Cool Bag 4L" at bounding box center [764, 526] width 205 height 53
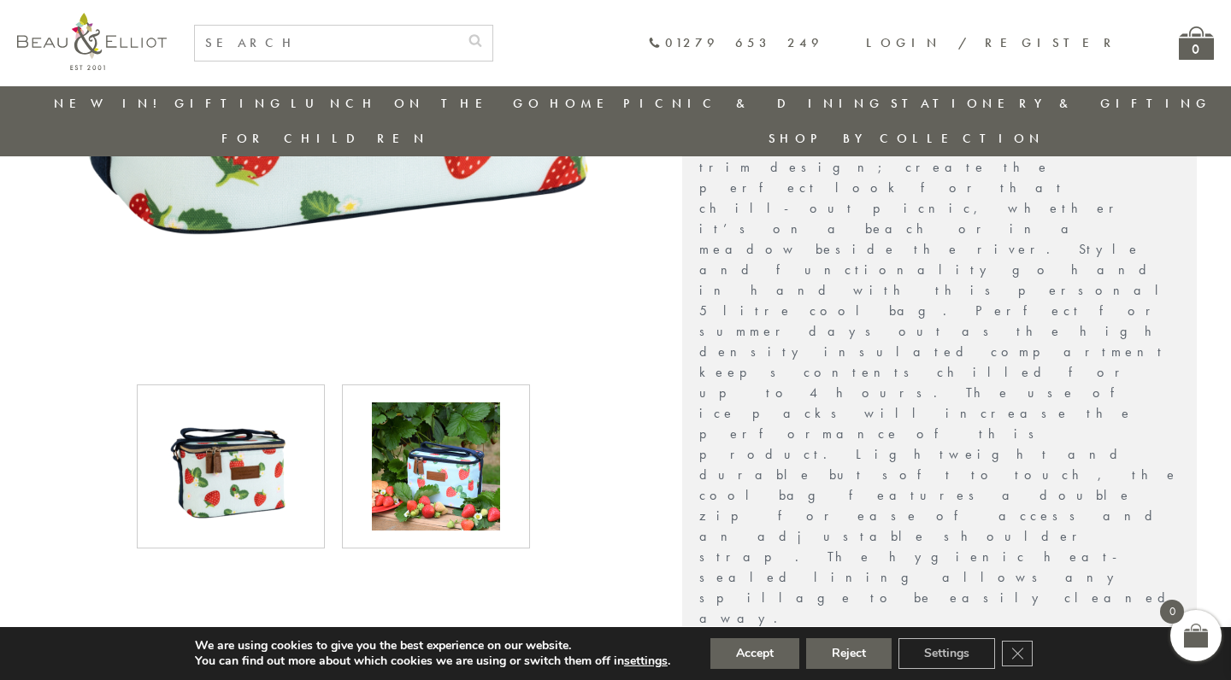
scroll to position [744, 0]
